Goal: Browse casually

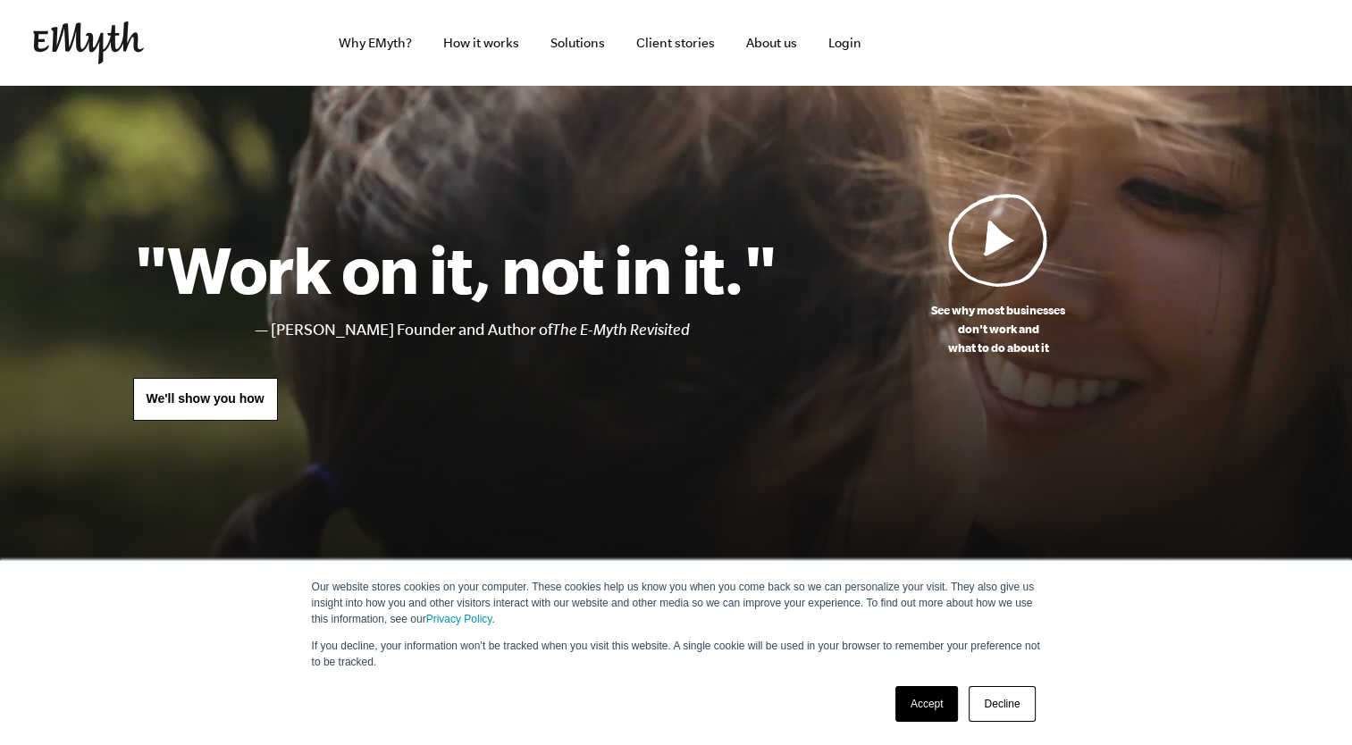
drag, startPoint x: 998, startPoint y: 240, endPoint x: 1019, endPoint y: 259, distance: 27.8
click at [998, 240] on img at bounding box center [998, 240] width 100 height 94
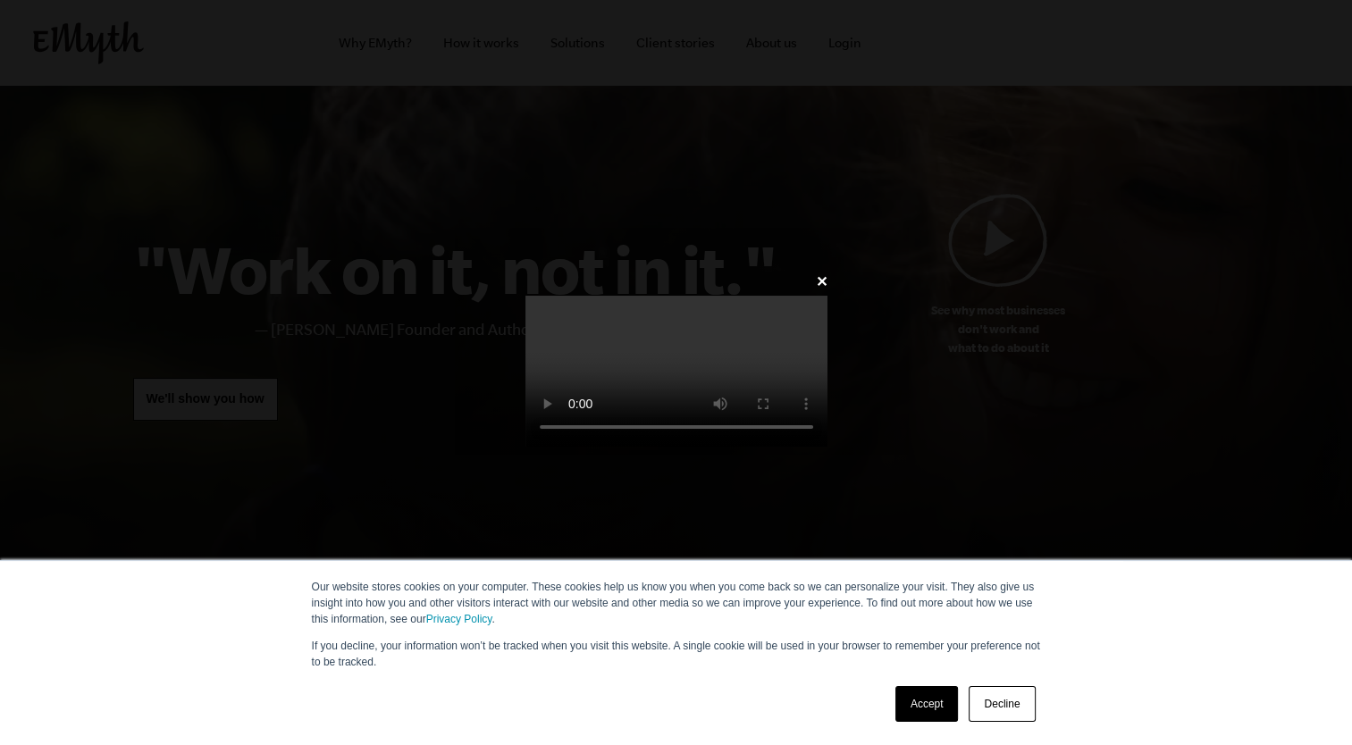
click at [1006, 710] on link "Decline" at bounding box center [1002, 704] width 66 height 36
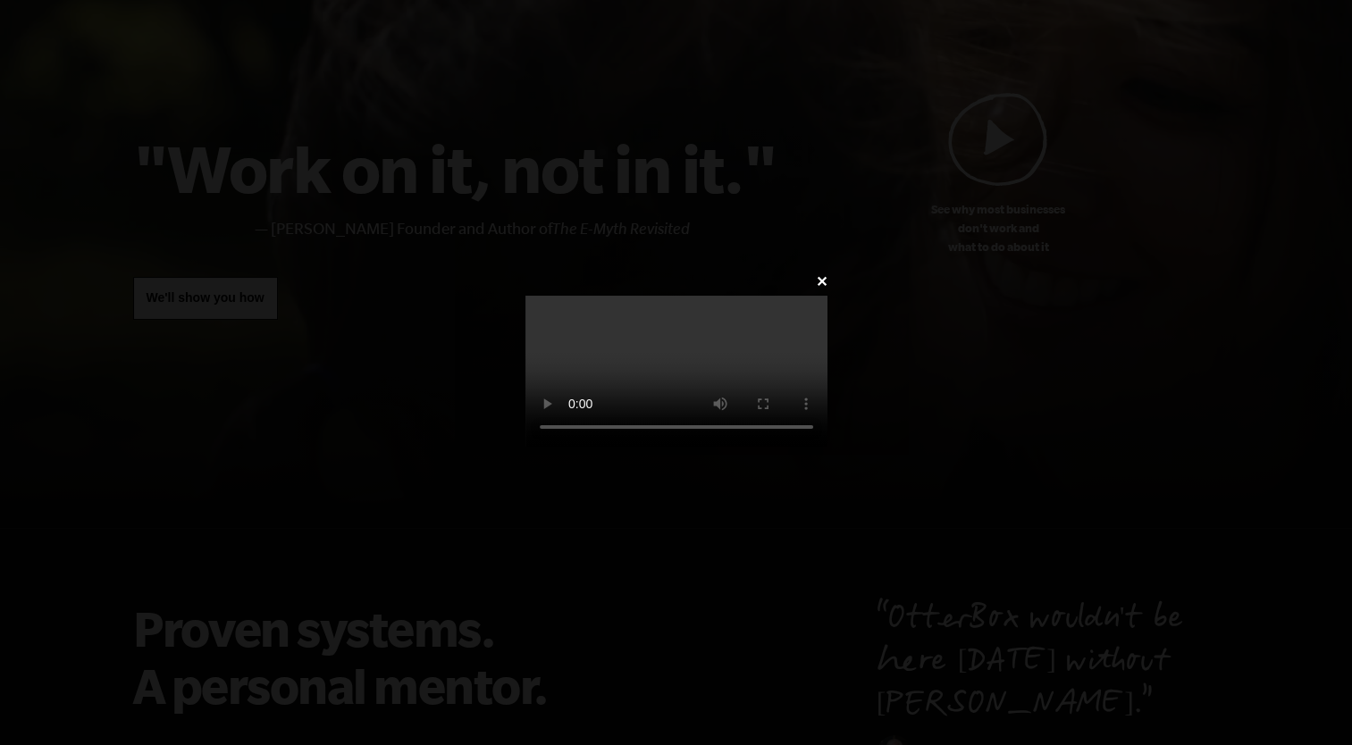
scroll to position [268, 0]
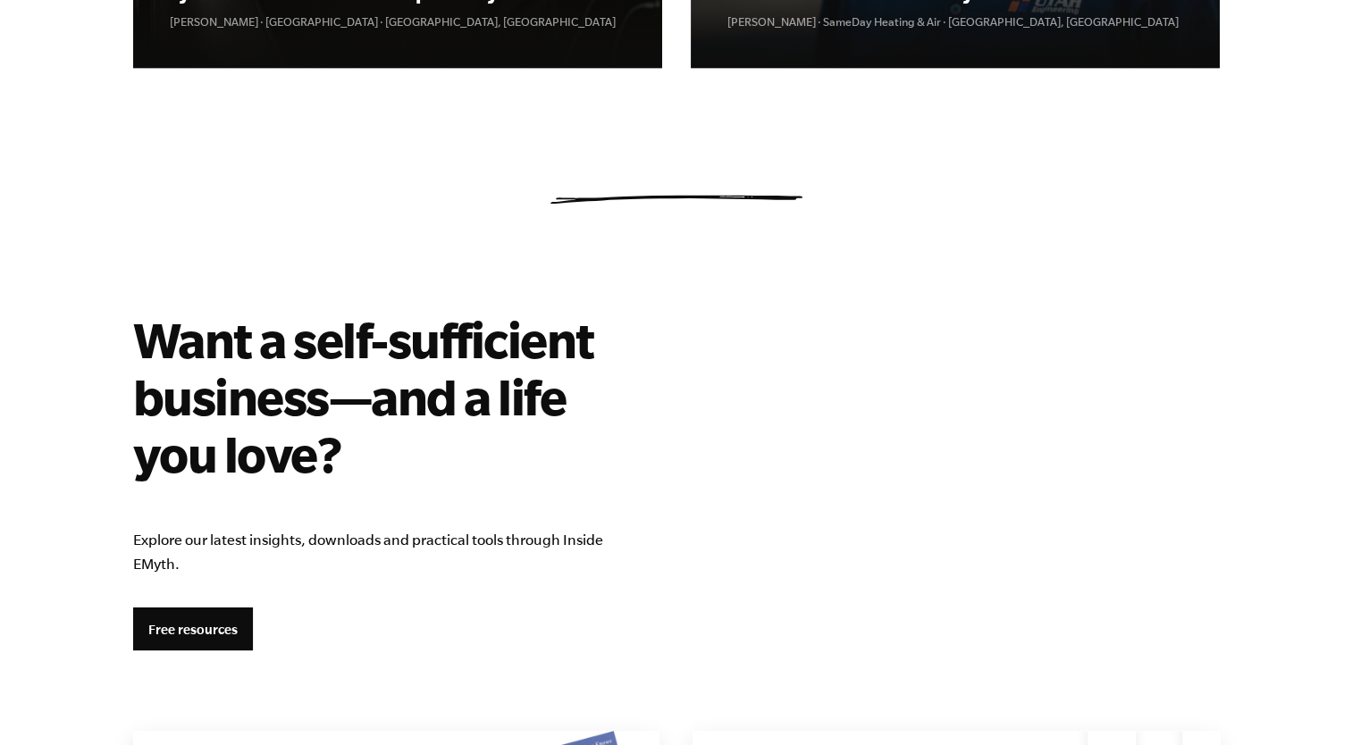
scroll to position [2860, 0]
